Goal: Task Accomplishment & Management: Use online tool/utility

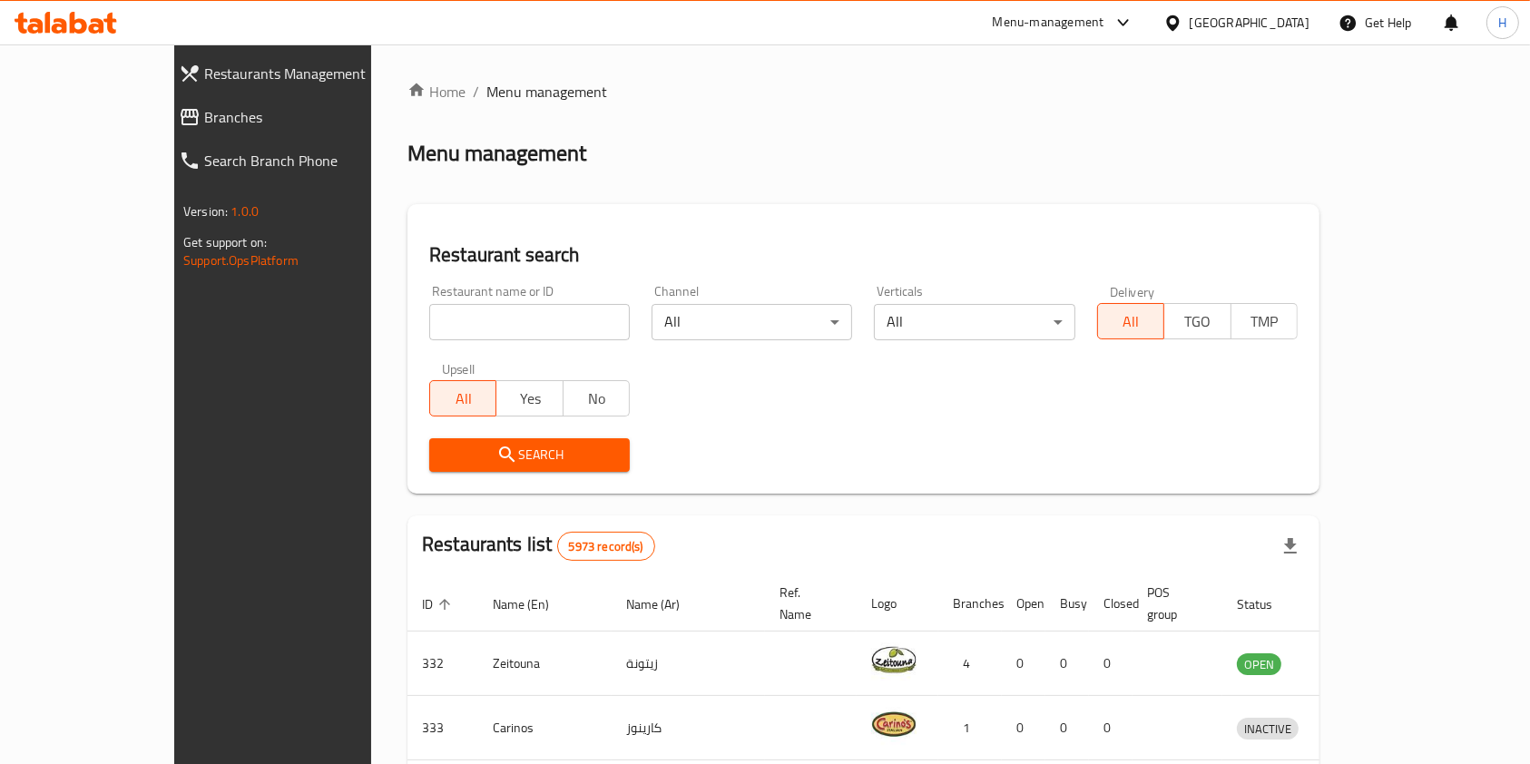
click at [488, 327] on input "search" at bounding box center [529, 322] width 201 height 36
type input "chocom"
click button "Search" at bounding box center [529, 455] width 201 height 34
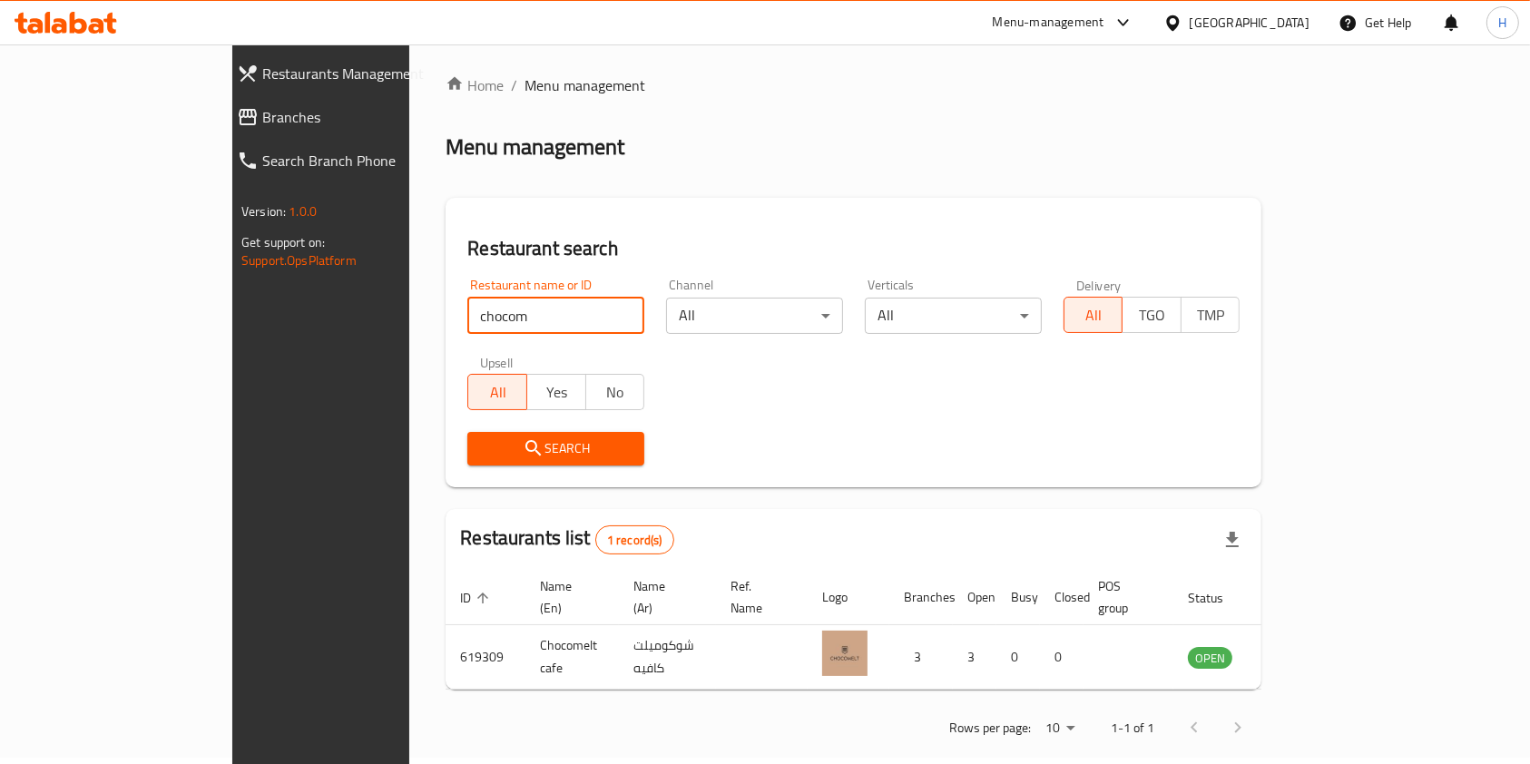
scroll to position [9, 0]
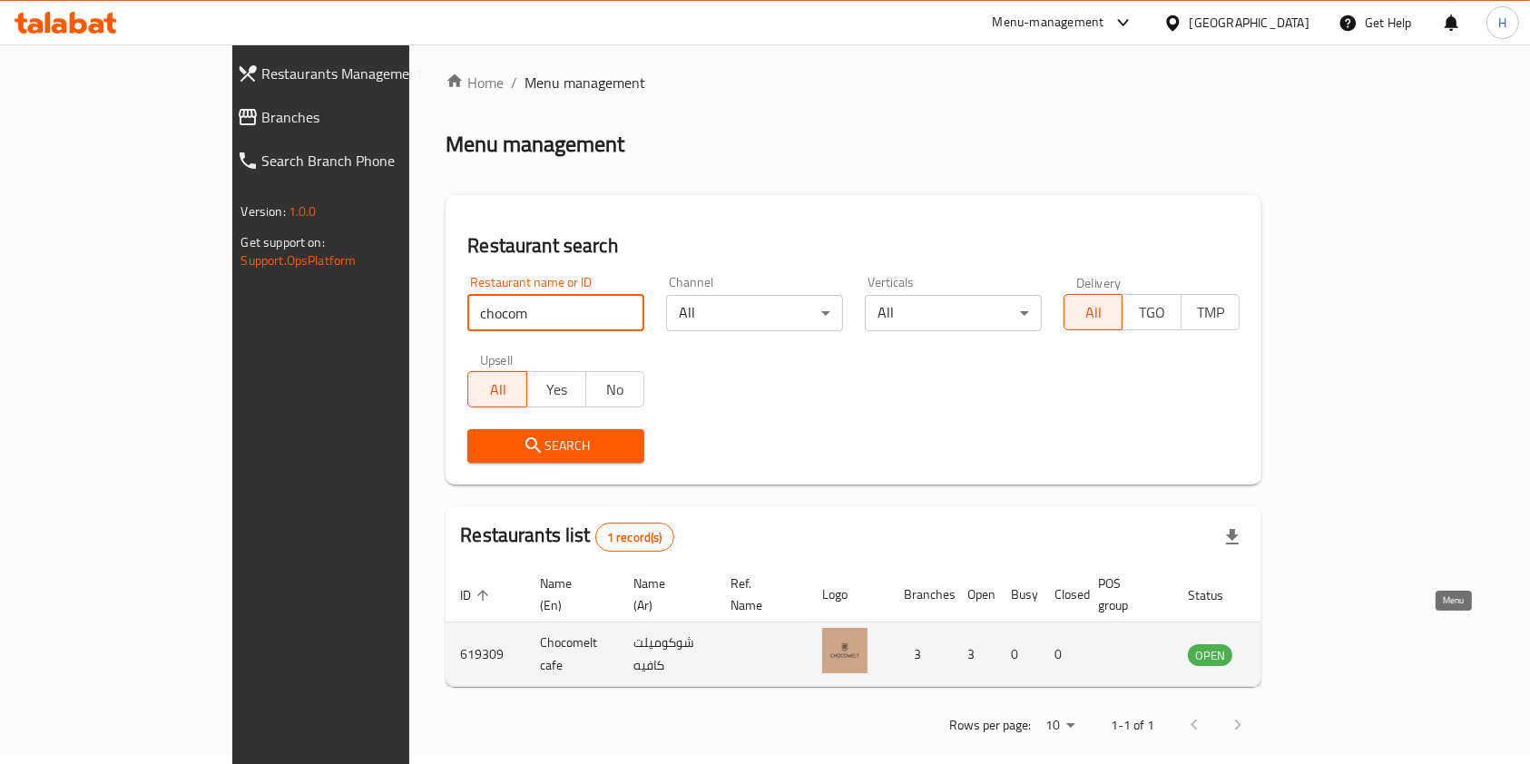
click at [1305, 643] on icon "enhanced table" at bounding box center [1294, 654] width 22 height 22
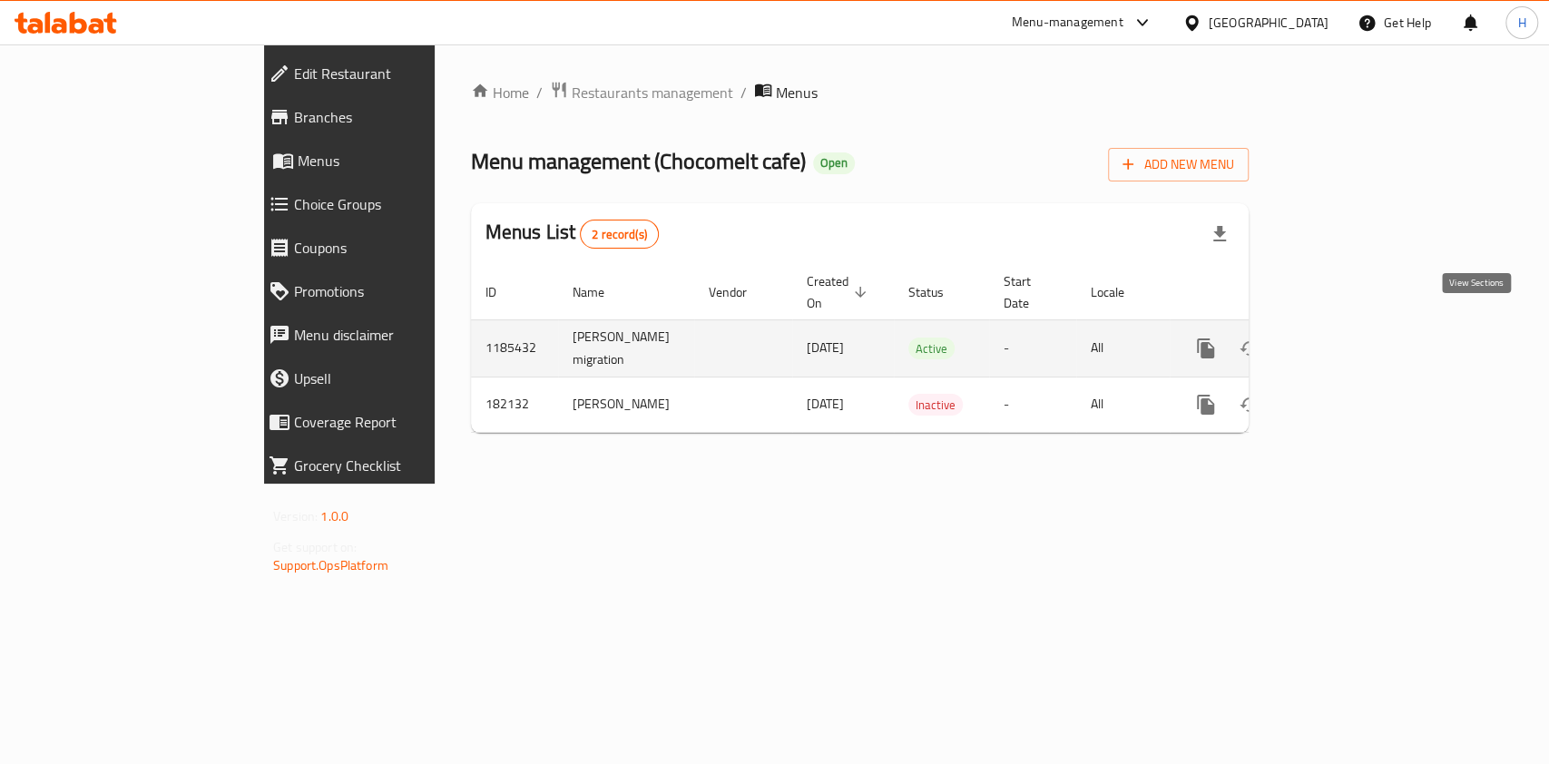
click at [1358, 327] on link "enhanced table" at bounding box center [1337, 349] width 44 height 44
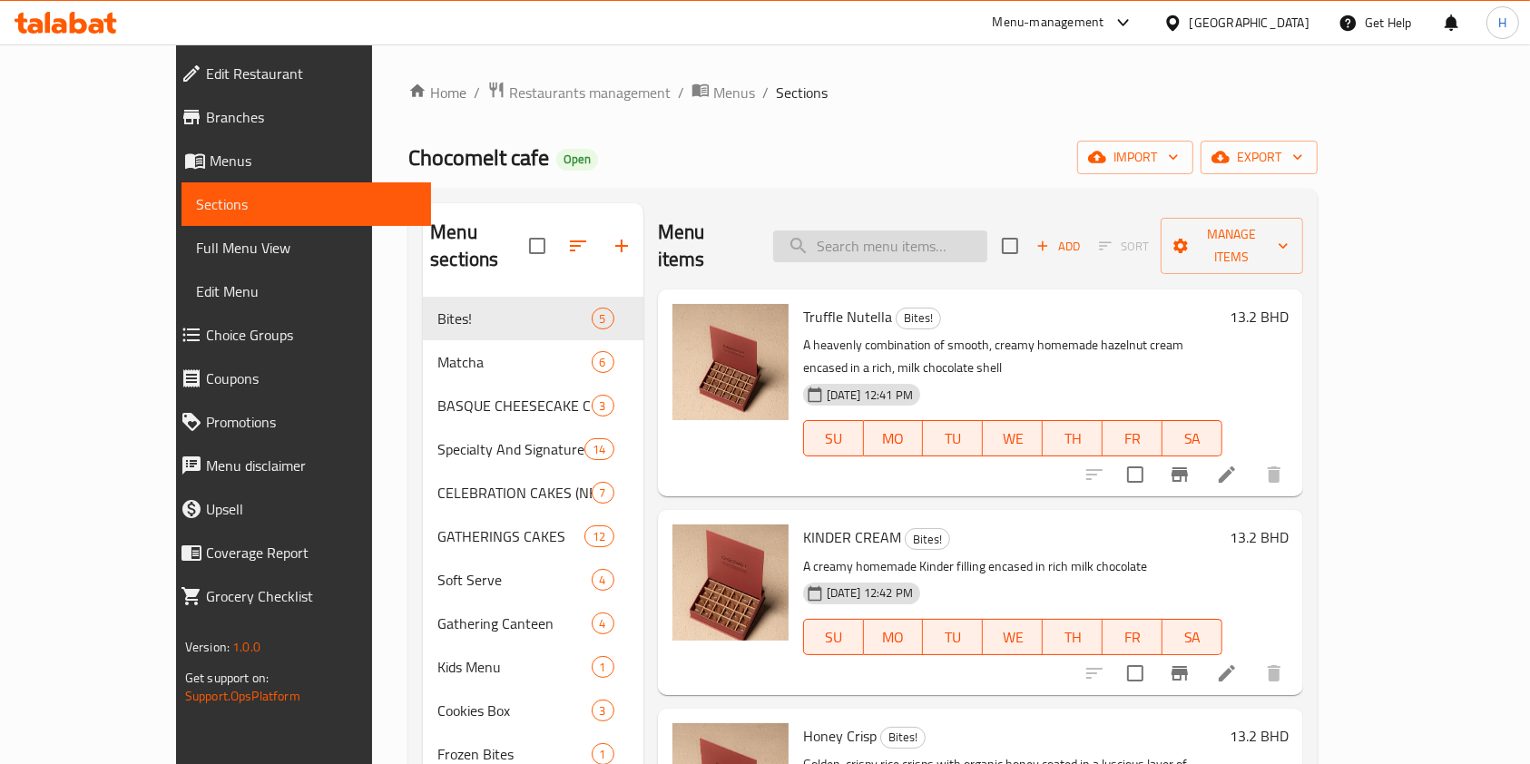
click at [944, 232] on input "search" at bounding box center [880, 246] width 214 height 32
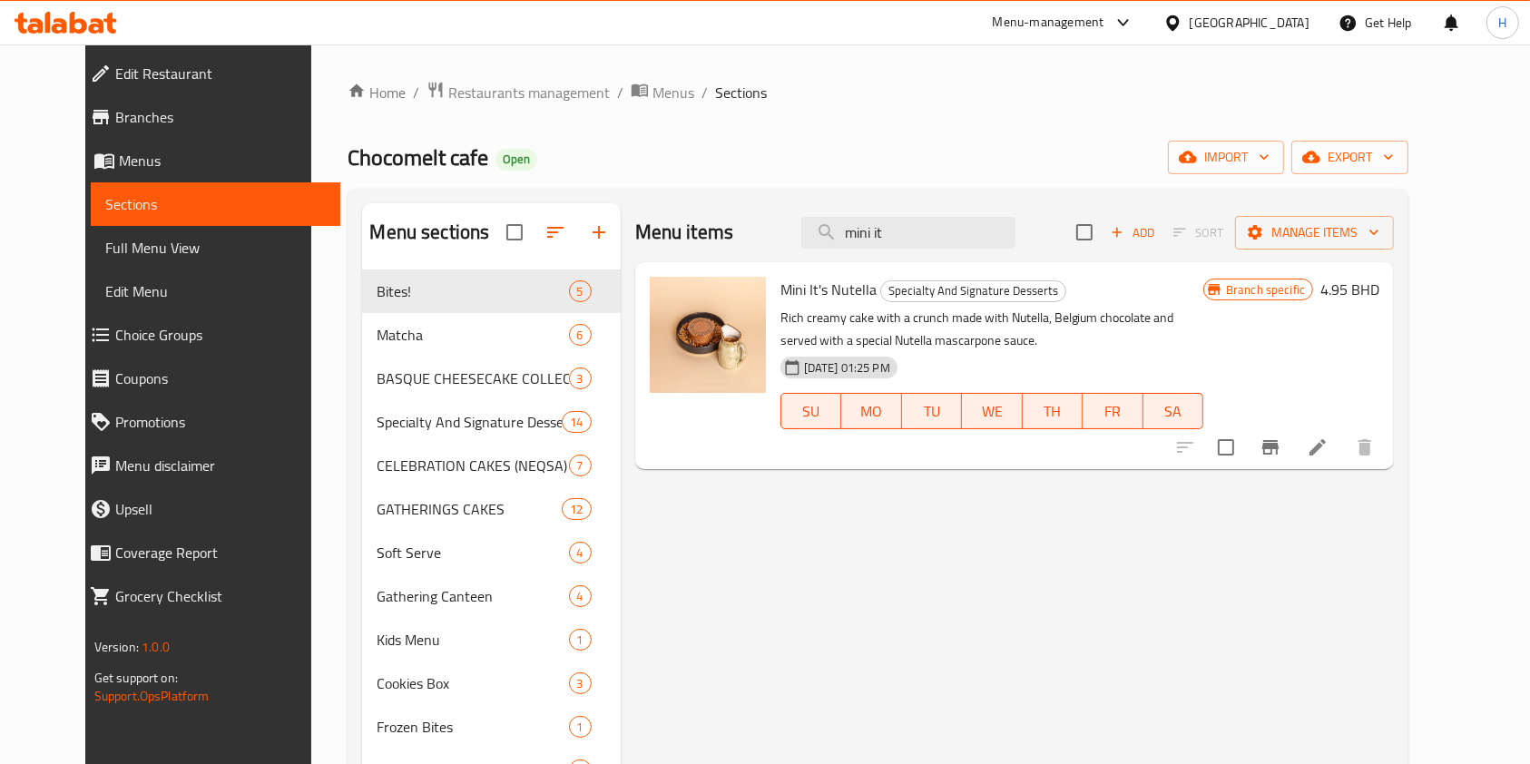
type input "mini it"
click at [828, 287] on span "Mini It's Nutella" at bounding box center [828, 289] width 96 height 27
click at [1279, 454] on icon "Branch-specific-item" at bounding box center [1270, 447] width 16 height 15
